Goal: Find specific page/section: Find specific page/section

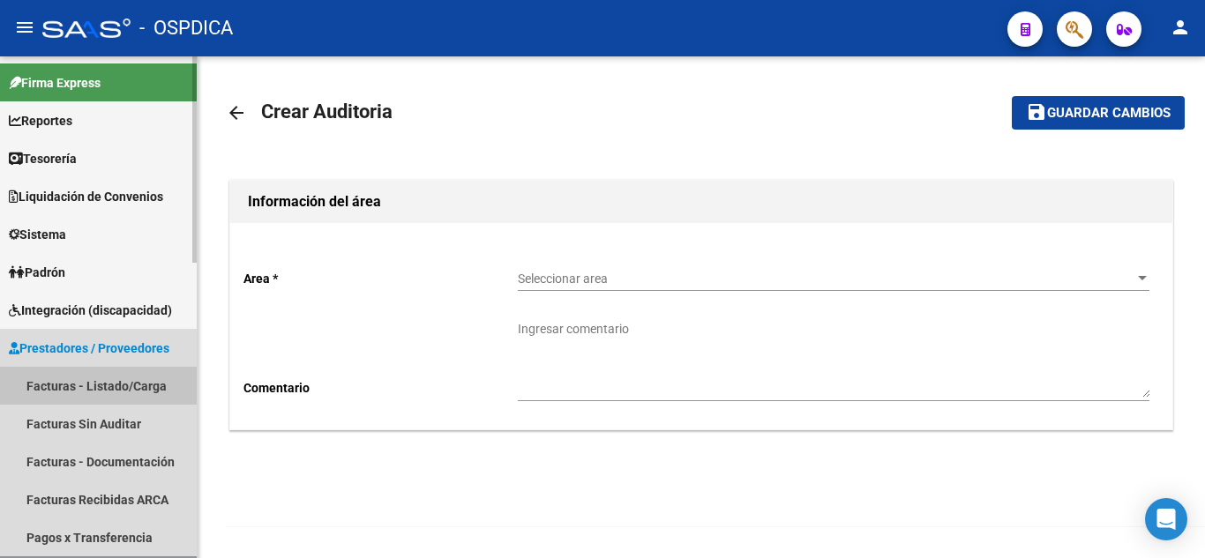
click at [93, 378] on link "Facturas - Listado/Carga" at bounding box center [98, 386] width 197 height 38
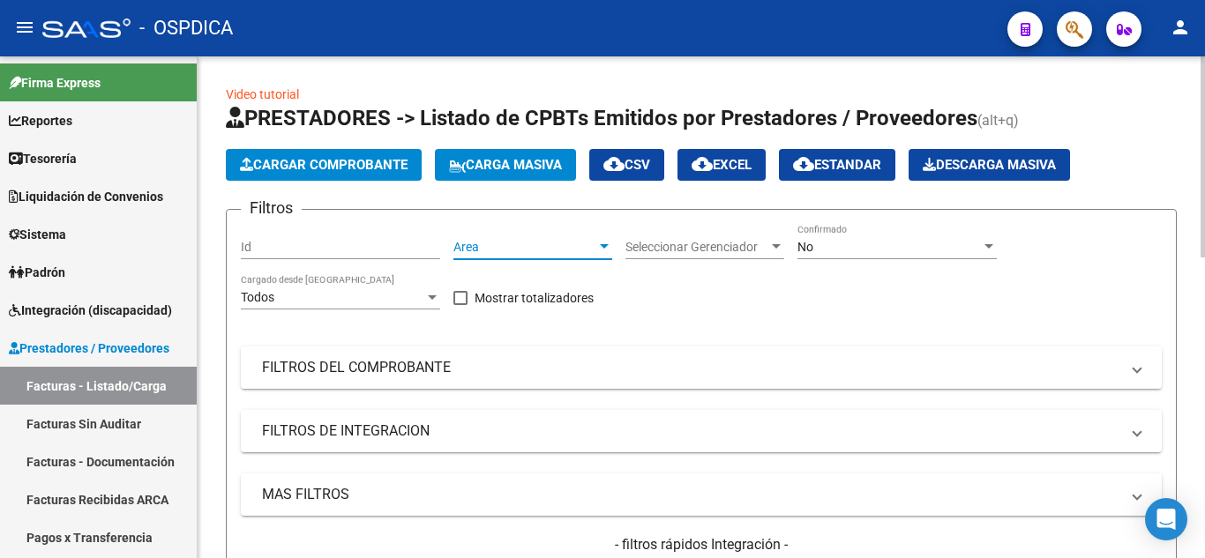
click at [567, 250] on span "Area" at bounding box center [524, 247] width 143 height 15
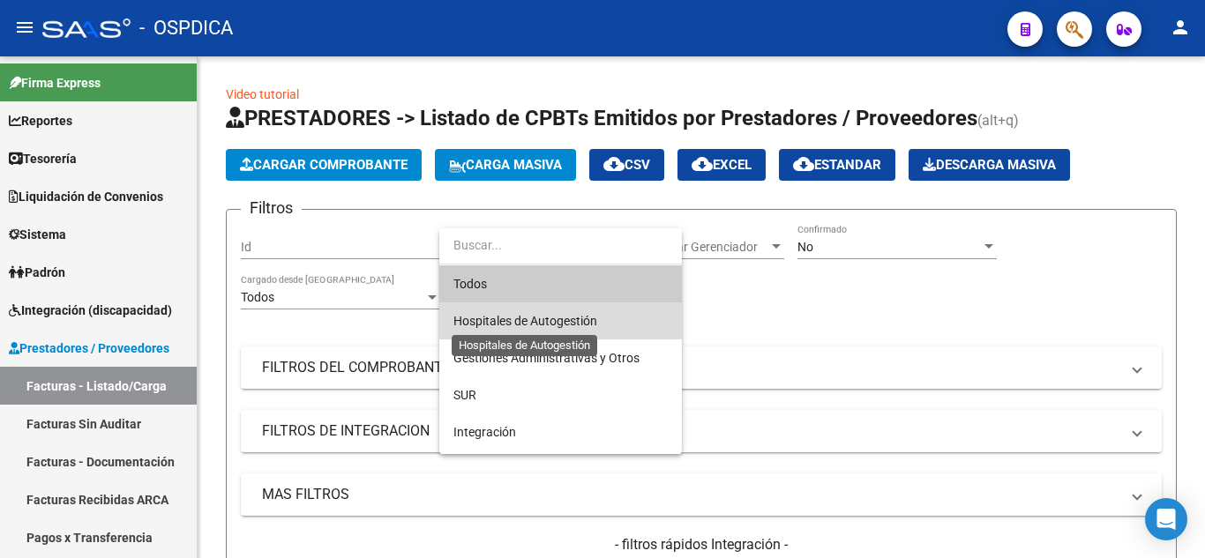
click at [568, 325] on span "Hospitales de Autogestión" at bounding box center [525, 321] width 144 height 14
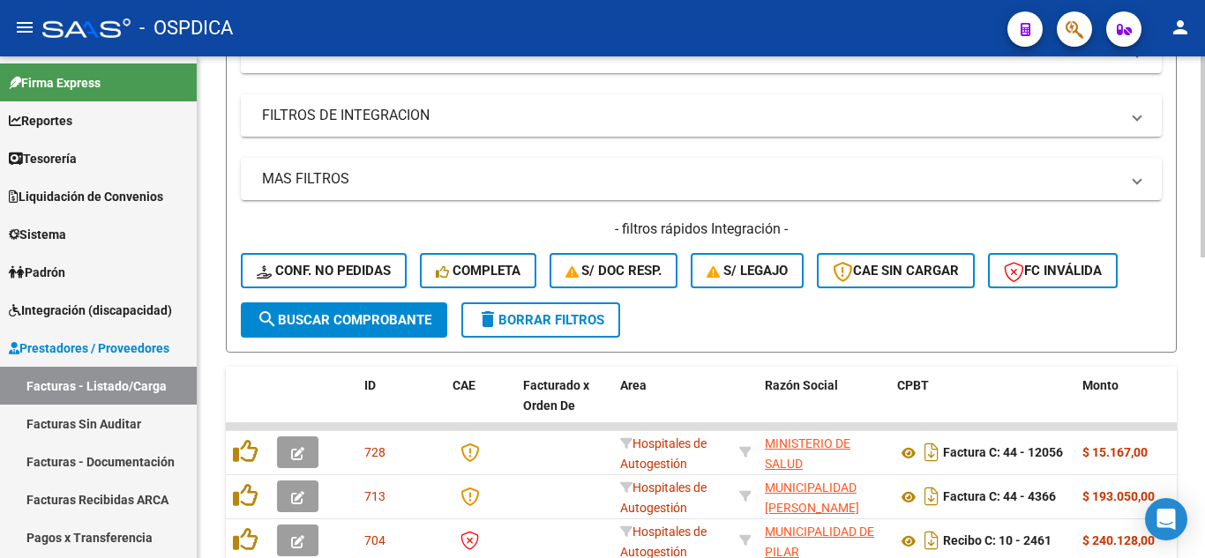
scroll to position [353, 0]
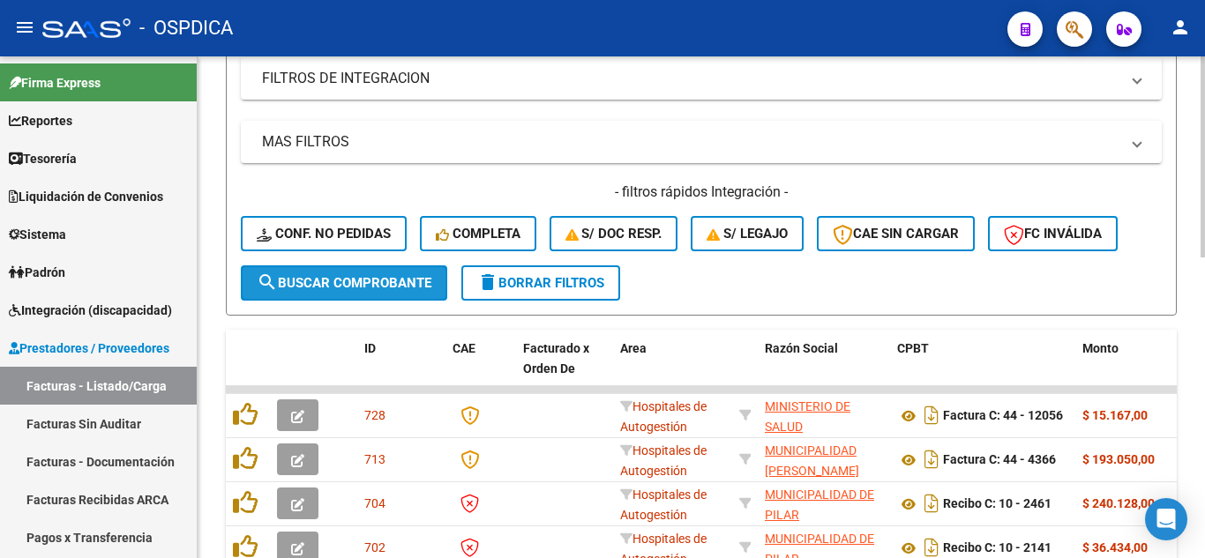
click at [304, 275] on span "search Buscar Comprobante" at bounding box center [344, 283] width 175 height 16
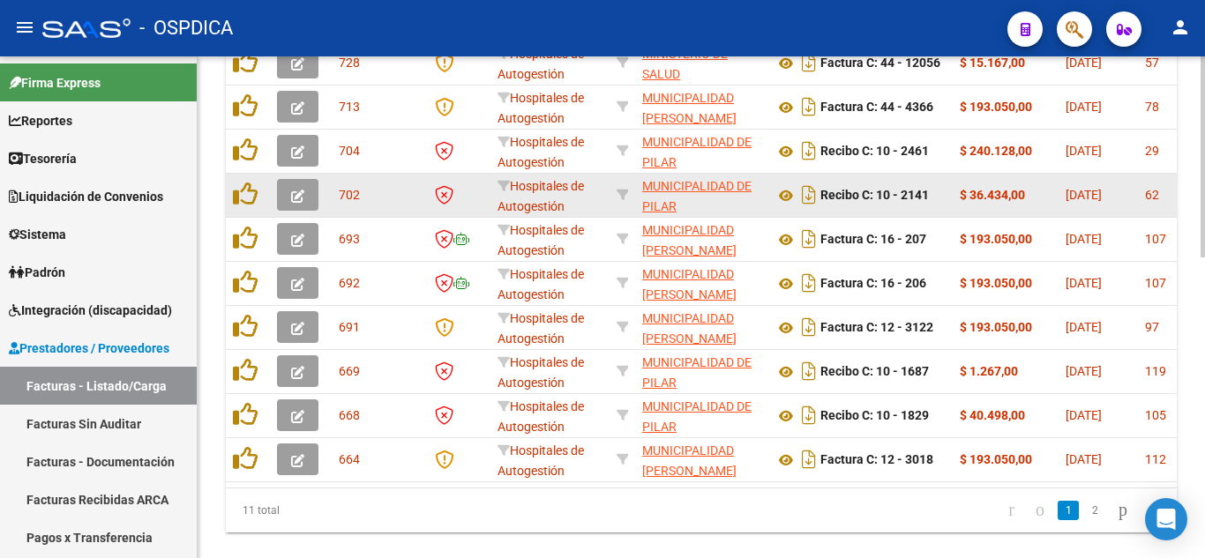
scroll to position [751, 0]
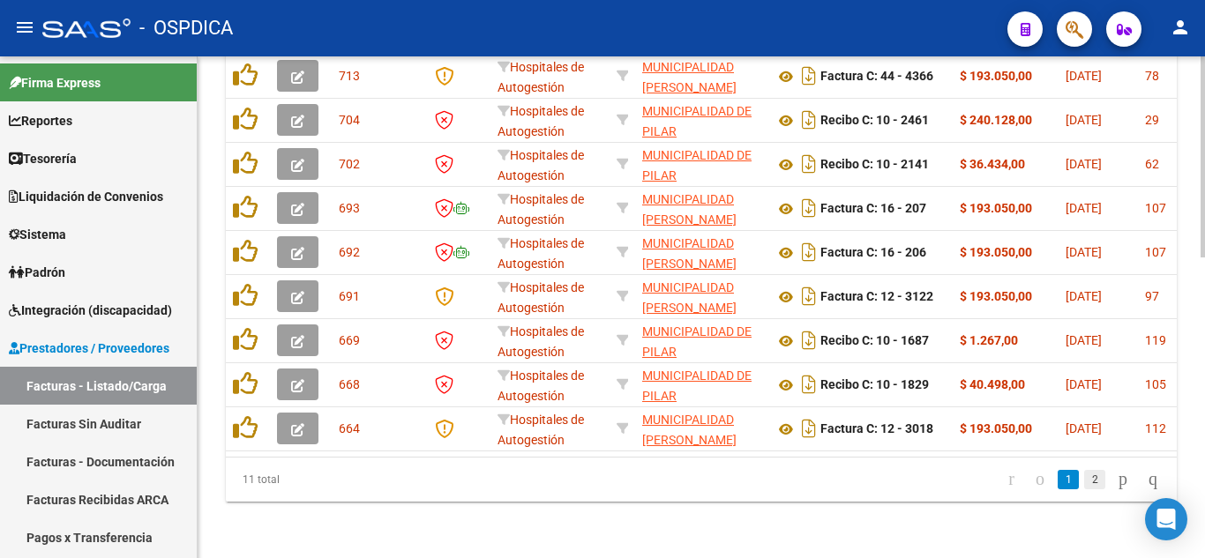
click at [1084, 482] on link "2" at bounding box center [1094, 479] width 21 height 19
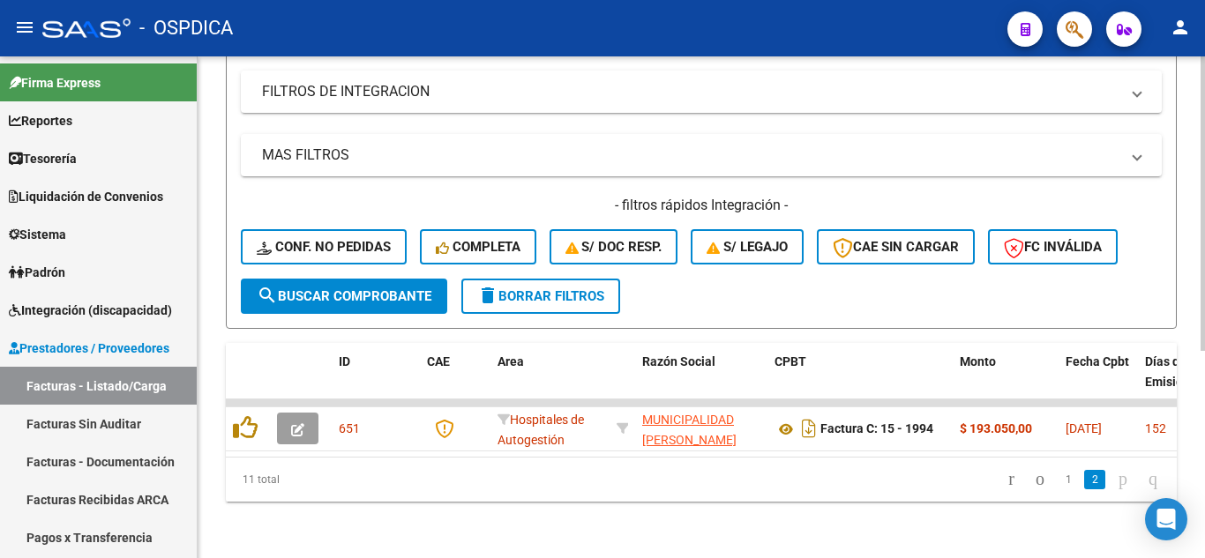
click at [208, 274] on div "Video tutorial PRESTADORES -> Listado de CPBTs Emitidos por Prestadores / Prove…" at bounding box center [702, 138] width 1008 height 842
click at [1058, 482] on link "1" at bounding box center [1068, 479] width 21 height 19
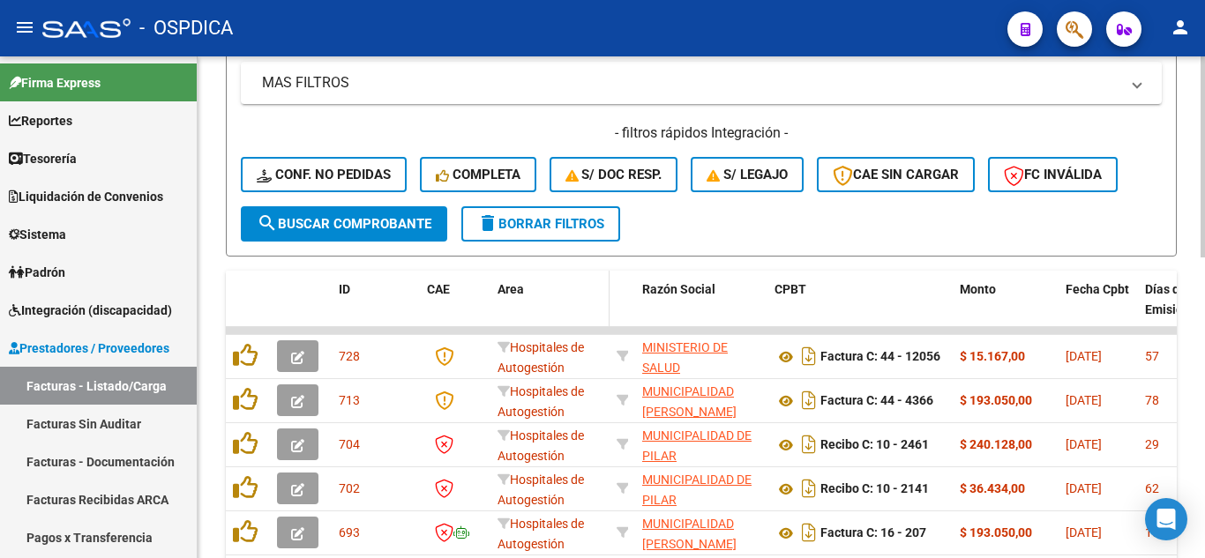
scroll to position [398, 0]
